Goal: Transaction & Acquisition: Download file/media

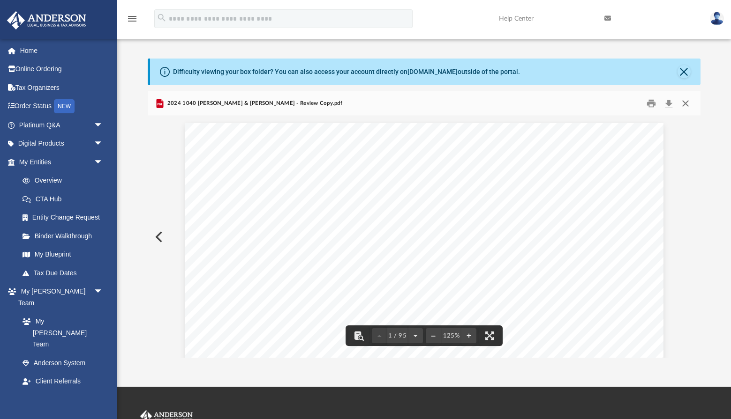
click at [686, 99] on button "Close" at bounding box center [685, 104] width 17 height 15
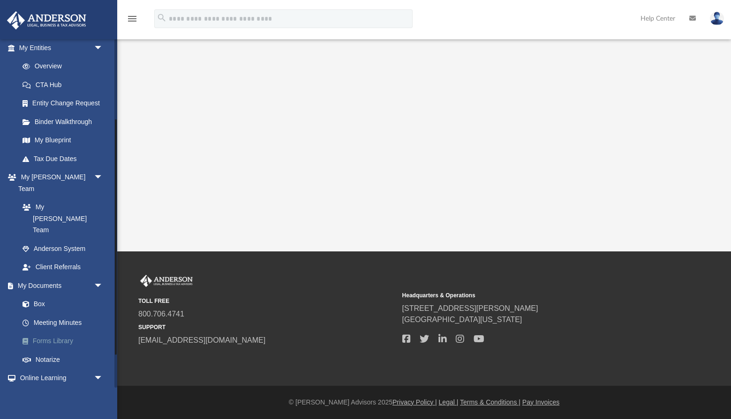
scroll to position [122, 0]
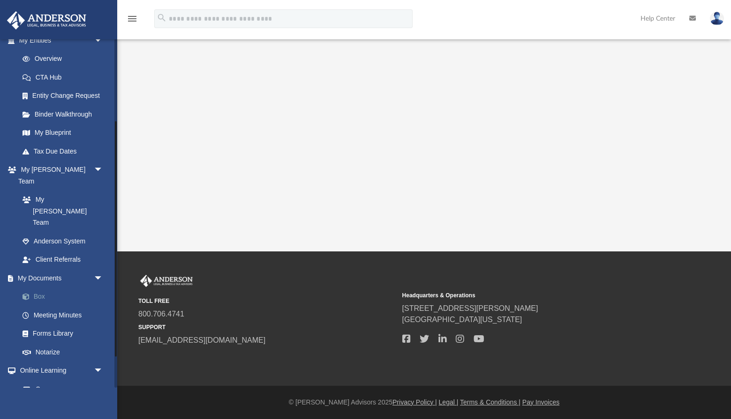
click at [40, 288] on link "Box" at bounding box center [65, 297] width 104 height 19
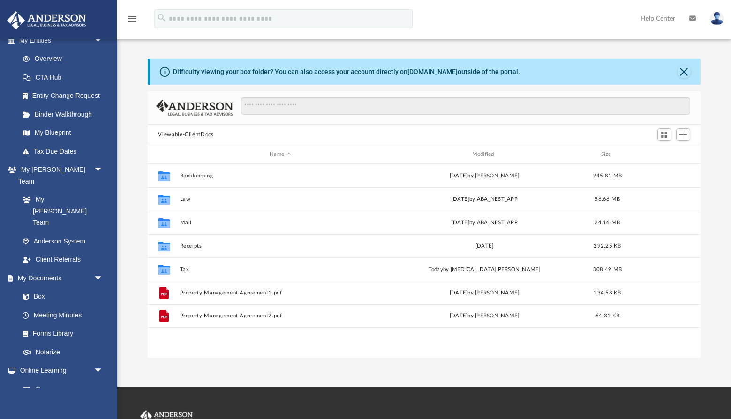
scroll to position [213, 552]
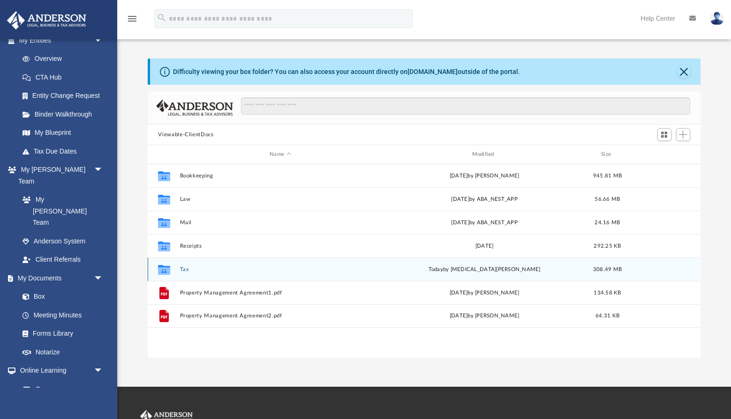
click at [161, 265] on icon "Collaborated Folder" at bounding box center [164, 269] width 15 height 15
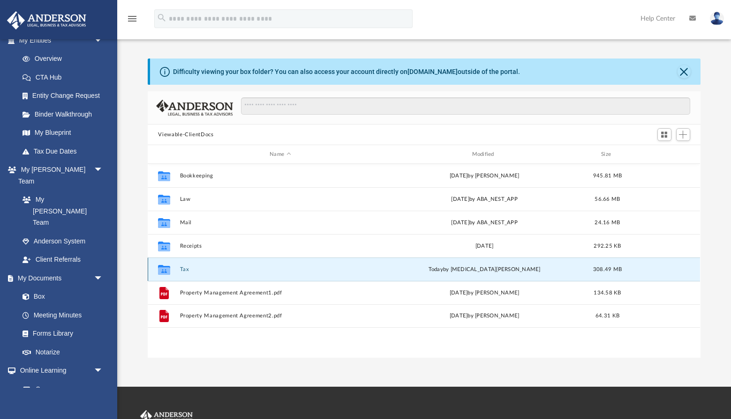
click at [182, 272] on button "Tax" at bounding box center [280, 270] width 200 height 6
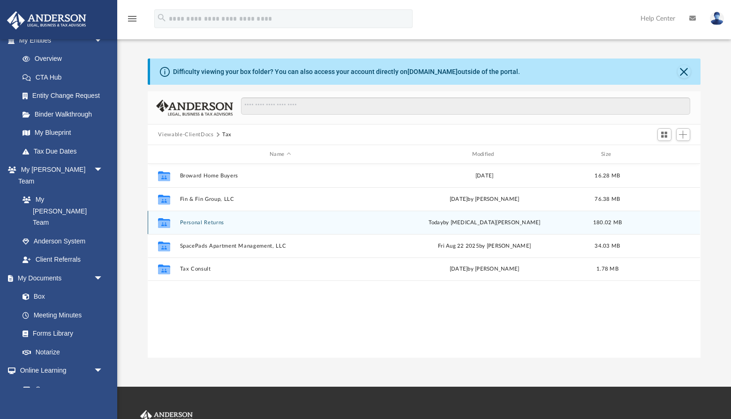
click at [204, 220] on button "Personal Returns" at bounding box center [280, 223] width 200 height 6
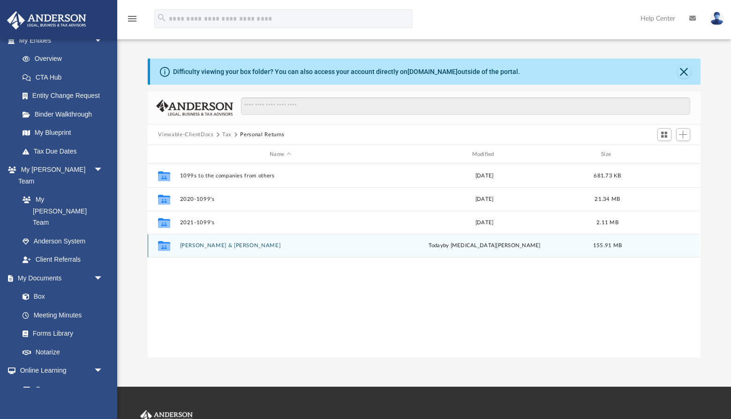
click at [209, 244] on button "[PERSON_NAME] & [PERSON_NAME]" at bounding box center [280, 246] width 200 height 6
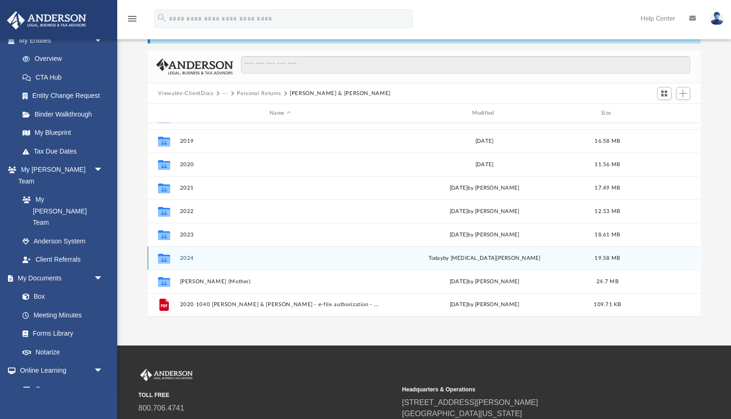
scroll to position [42, 0]
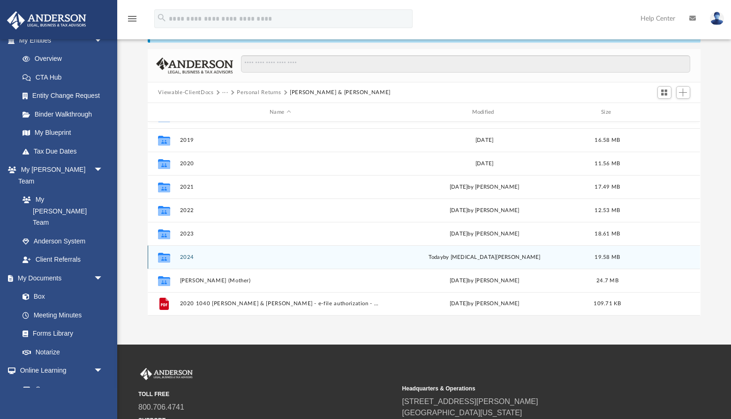
click at [216, 254] on button "2024" at bounding box center [280, 257] width 200 height 6
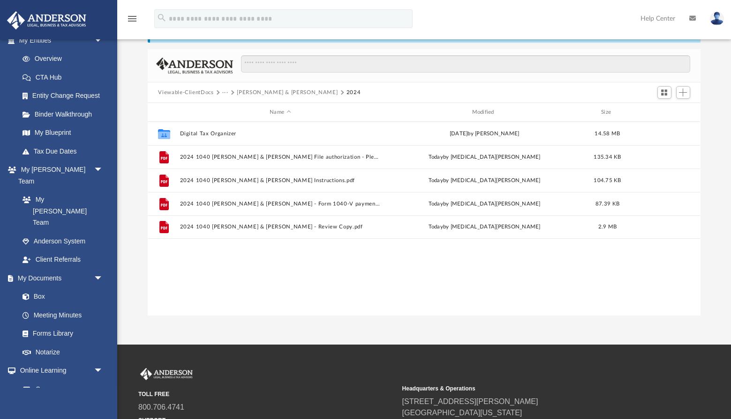
scroll to position [0, 0]
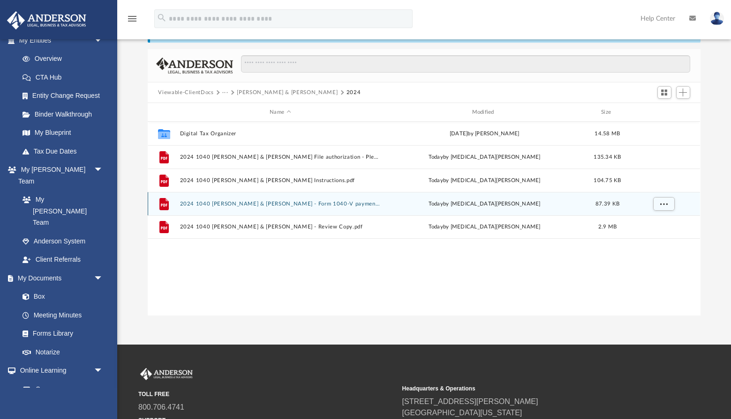
click at [336, 202] on button "2024 1040 Rush, William & Margaret - Form 1040-V payment voucher.pdf" at bounding box center [280, 204] width 200 height 6
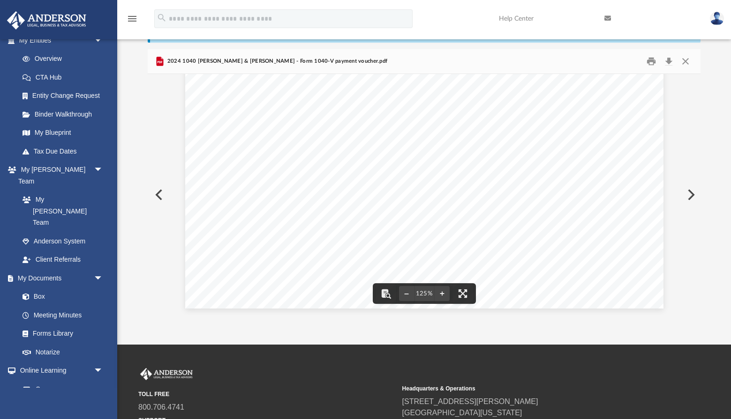
scroll to position [42, 0]
click at [670, 60] on button "Download" at bounding box center [668, 61] width 17 height 15
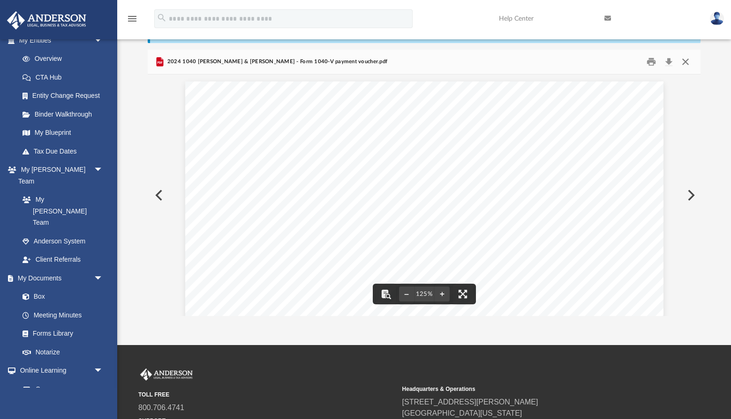
click at [687, 61] on button "Close" at bounding box center [685, 62] width 17 height 15
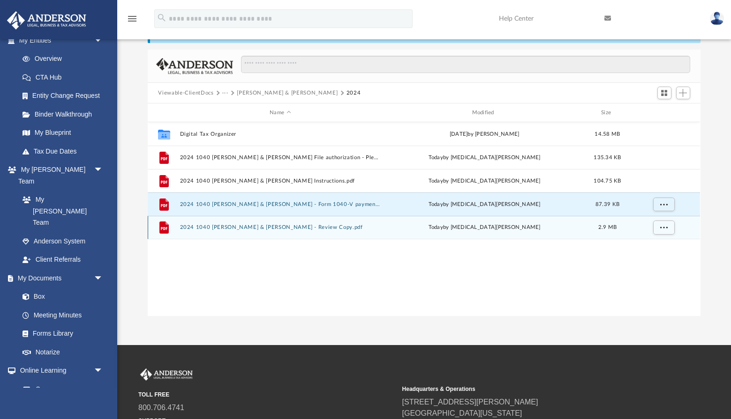
click at [310, 223] on div "File 2024 1040 Rush, William & Margaret - Review Copy.pdf today by Nikita Patel…" at bounding box center [424, 227] width 552 height 23
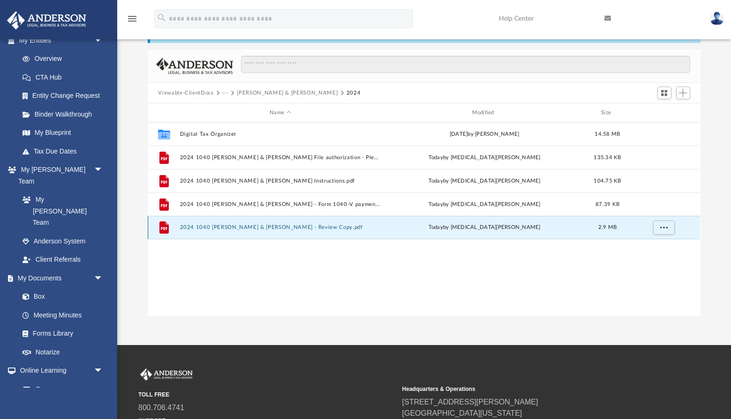
click at [310, 229] on button "2024 1040 [PERSON_NAME] & [PERSON_NAME] - Review Copy.pdf" at bounding box center [280, 227] width 200 height 6
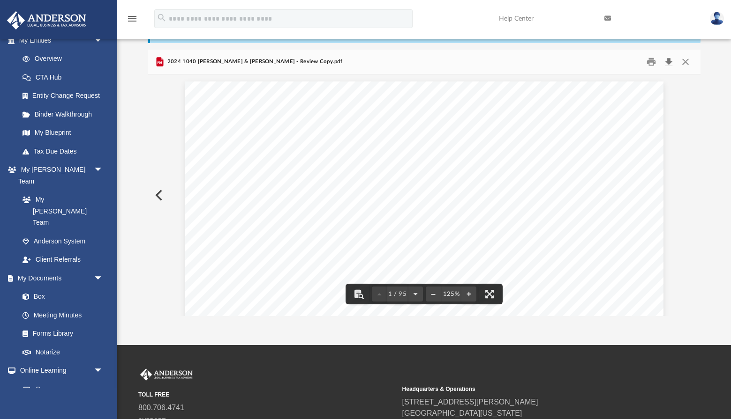
scroll to position [2, 0]
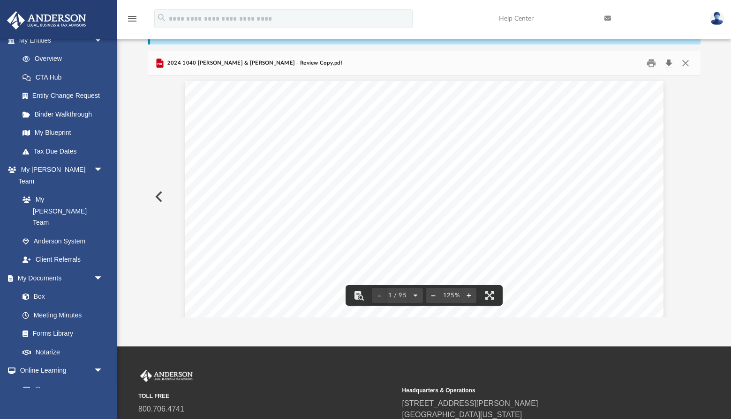
click at [671, 60] on button "Download" at bounding box center [668, 63] width 17 height 15
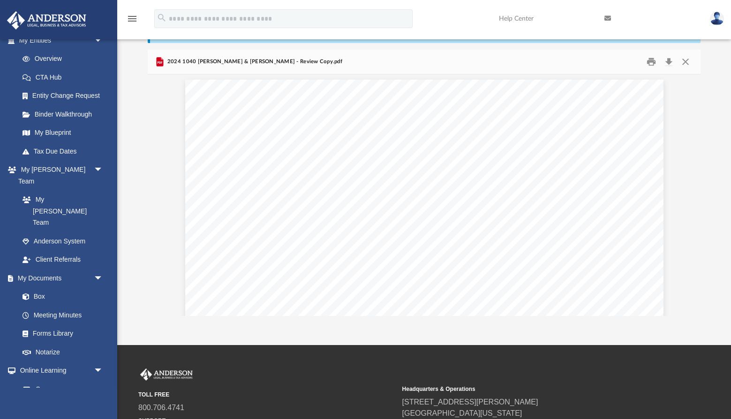
scroll to position [42, 0]
